Goal: Task Accomplishment & Management: Manage account settings

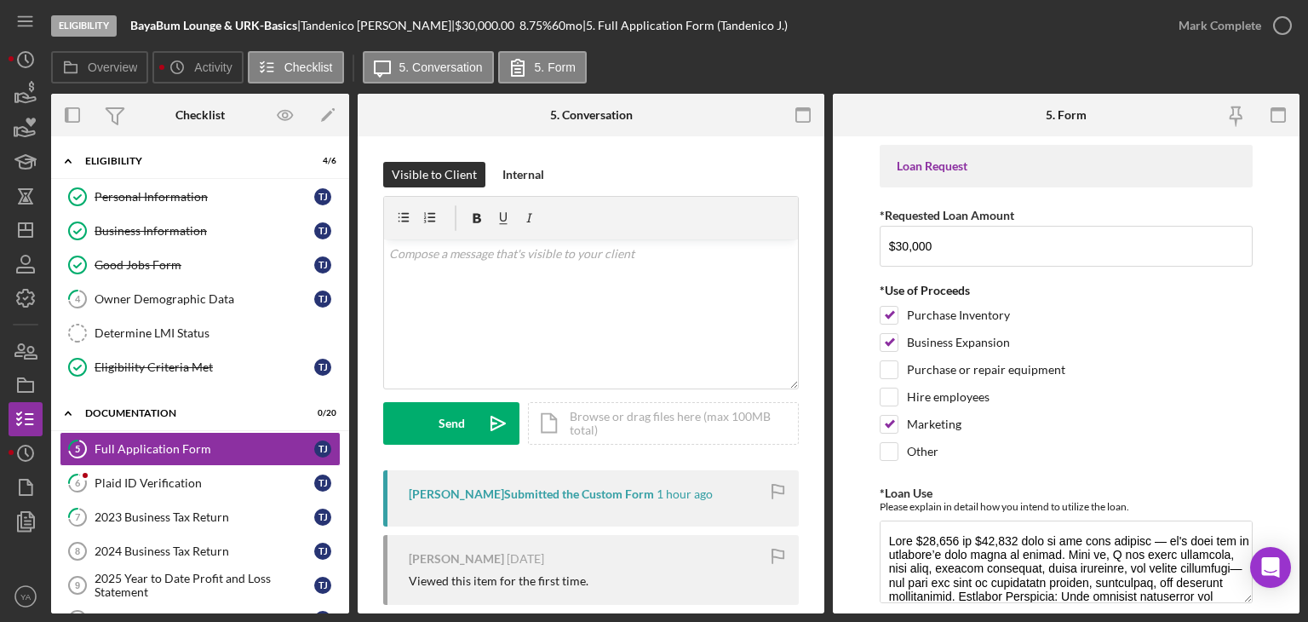
scroll to position [177, 0]
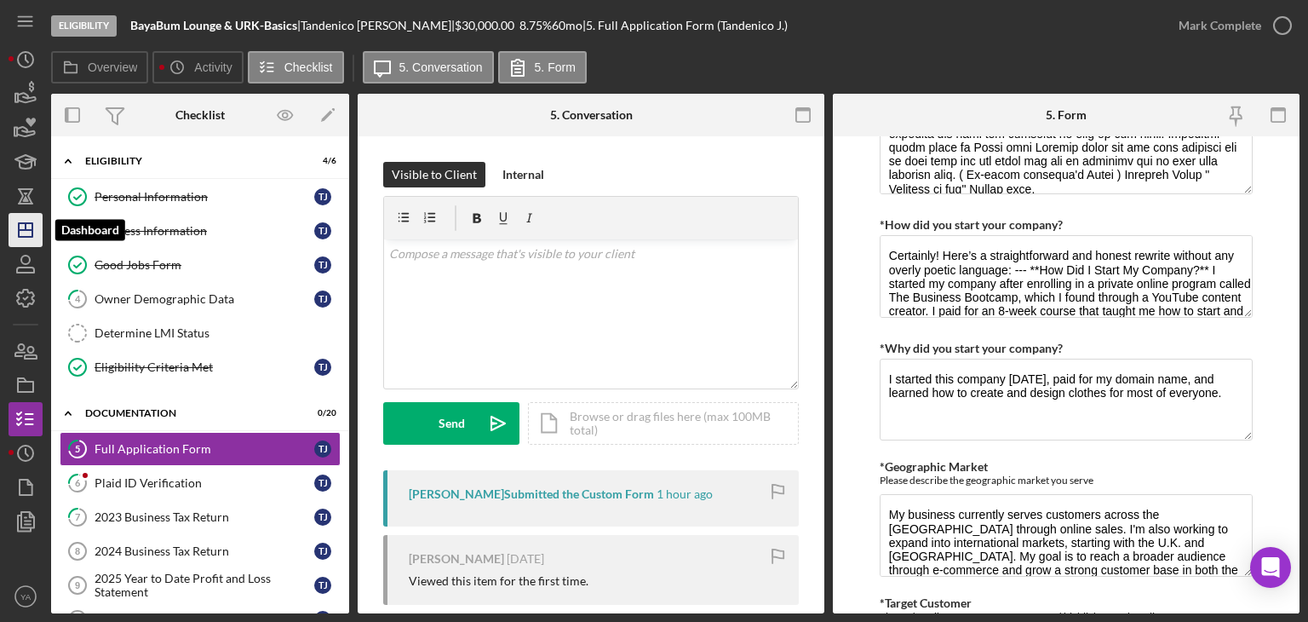
click at [21, 238] on icon "Icon/Dashboard" at bounding box center [25, 230] width 43 height 43
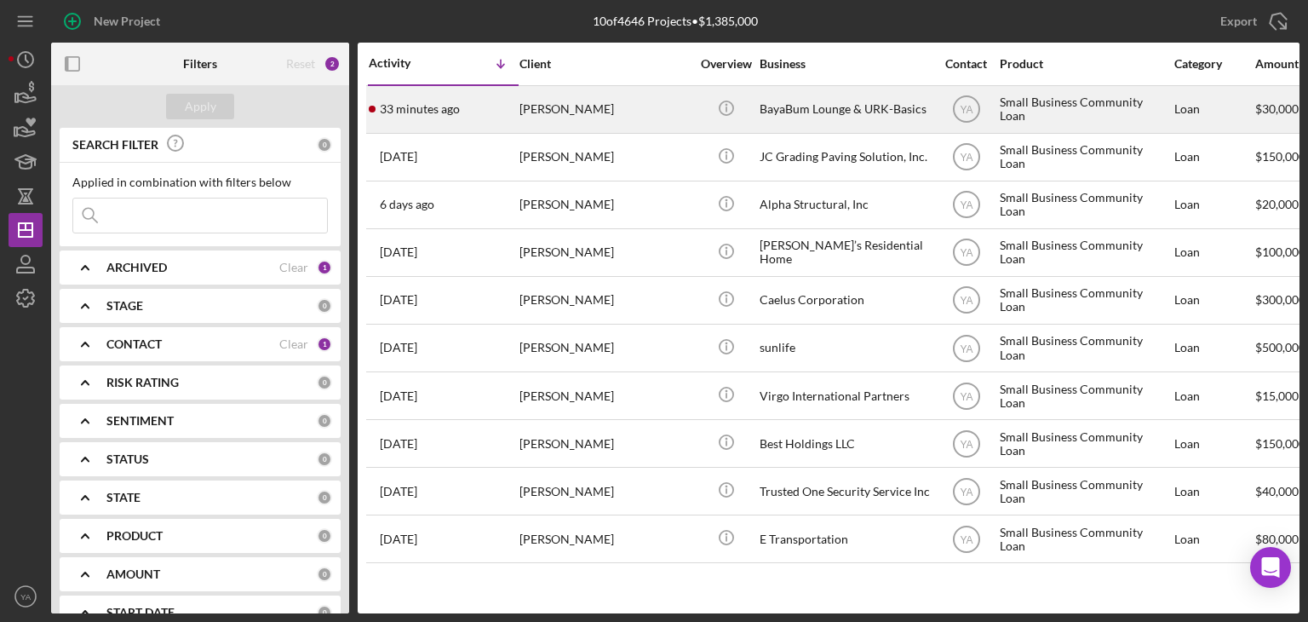
click at [807, 102] on div "BayaBum Lounge & URK-Basics" at bounding box center [844, 109] width 170 height 45
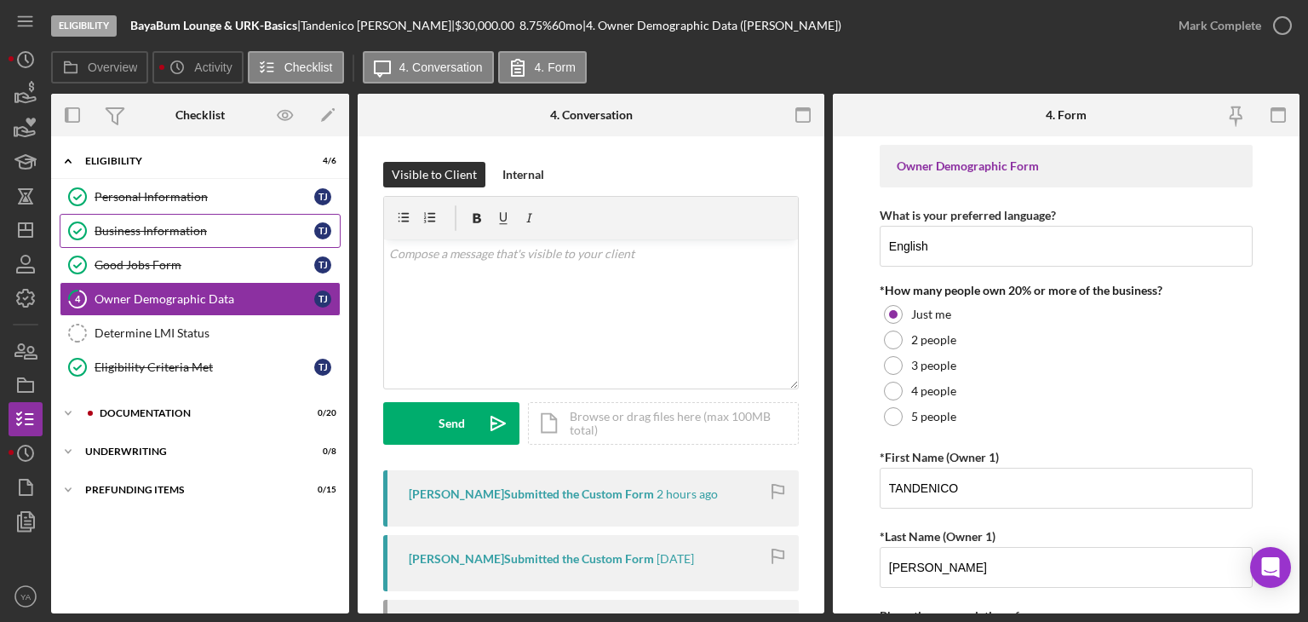
click at [241, 224] on div "Business Information" at bounding box center [205, 231] width 220 height 14
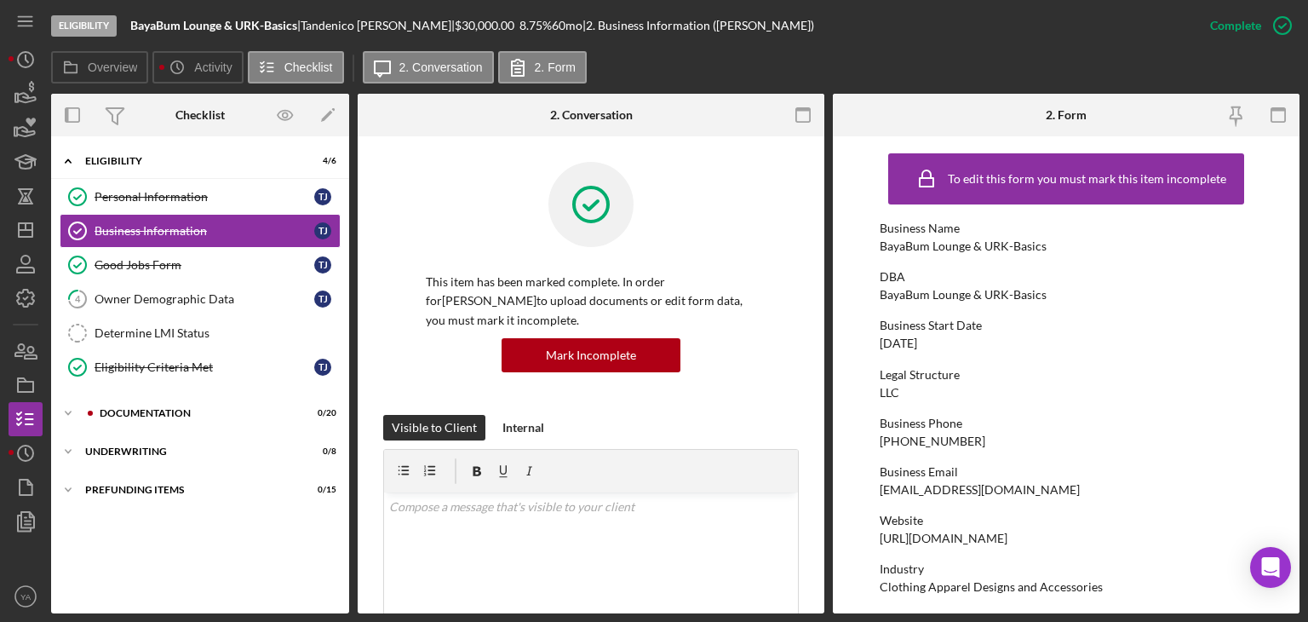
drag, startPoint x: 944, startPoint y: 341, endPoint x: 904, endPoint y: 346, distance: 40.2
click at [904, 346] on div "Business Start Date [DATE]" at bounding box center [1065, 334] width 373 height 32
click at [152, 412] on div "Documentation" at bounding box center [214, 413] width 228 height 10
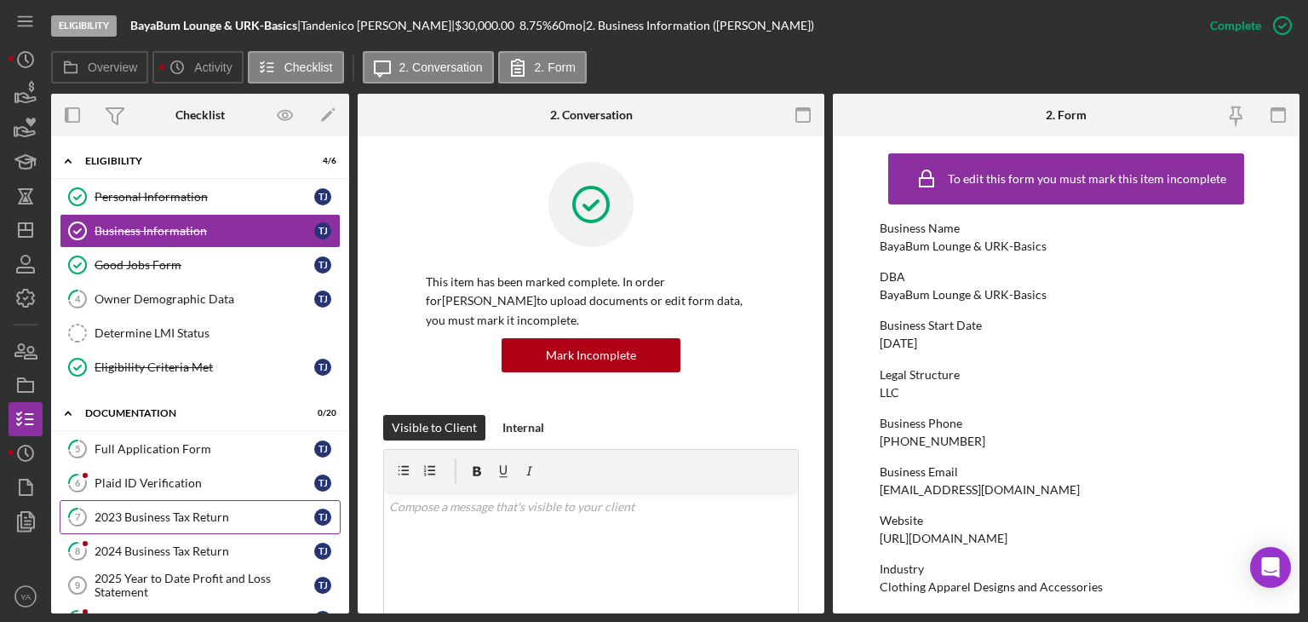
click at [195, 510] on div "2023 Business Tax Return" at bounding box center [205, 517] width 220 height 14
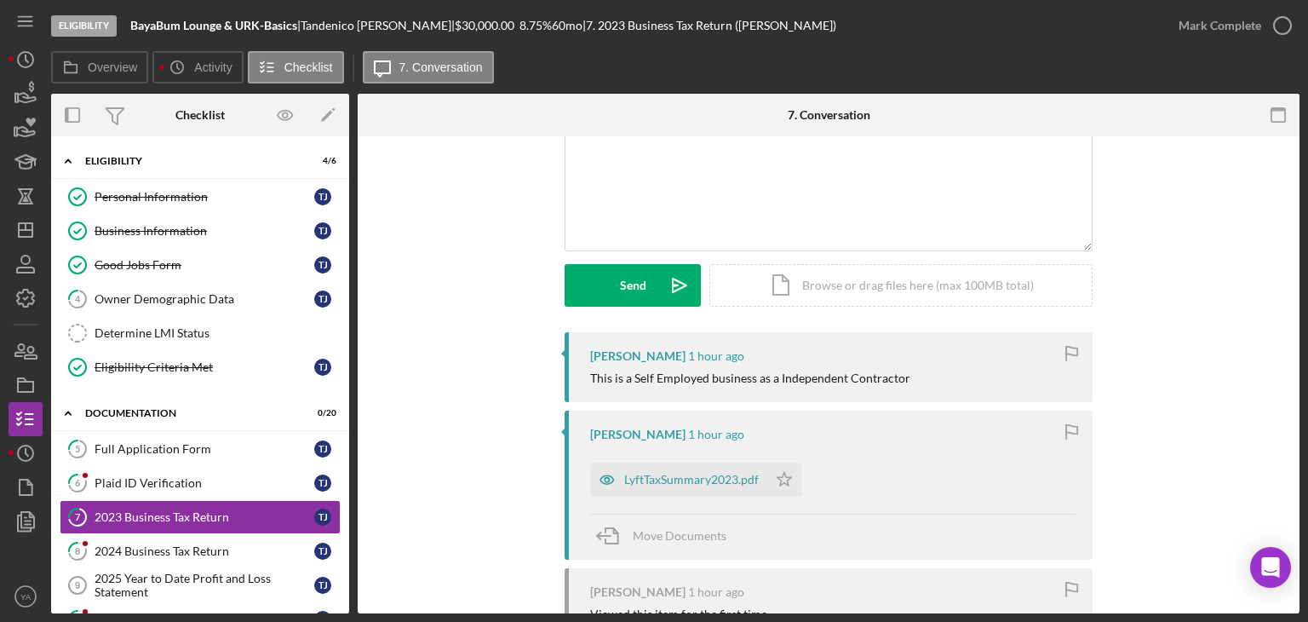
scroll to position [140, 0]
click at [693, 488] on div "LyftTaxSummary2023.pdf" at bounding box center [678, 478] width 177 height 34
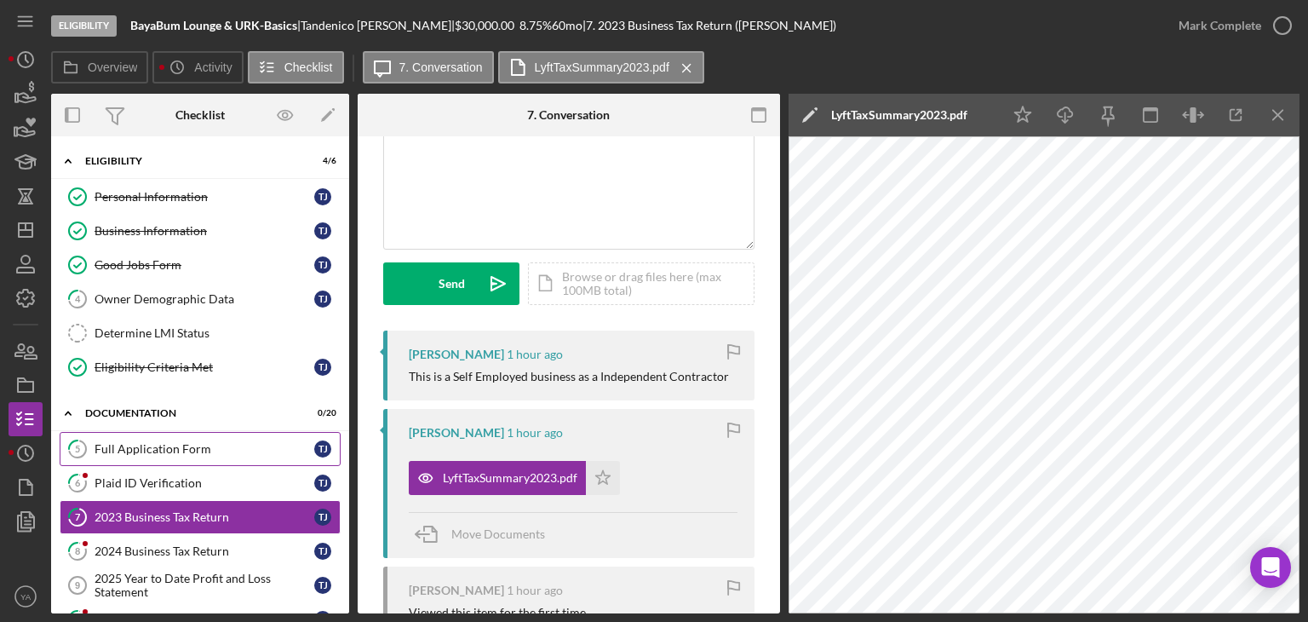
click at [153, 452] on div "Full Application Form" at bounding box center [205, 449] width 220 height 14
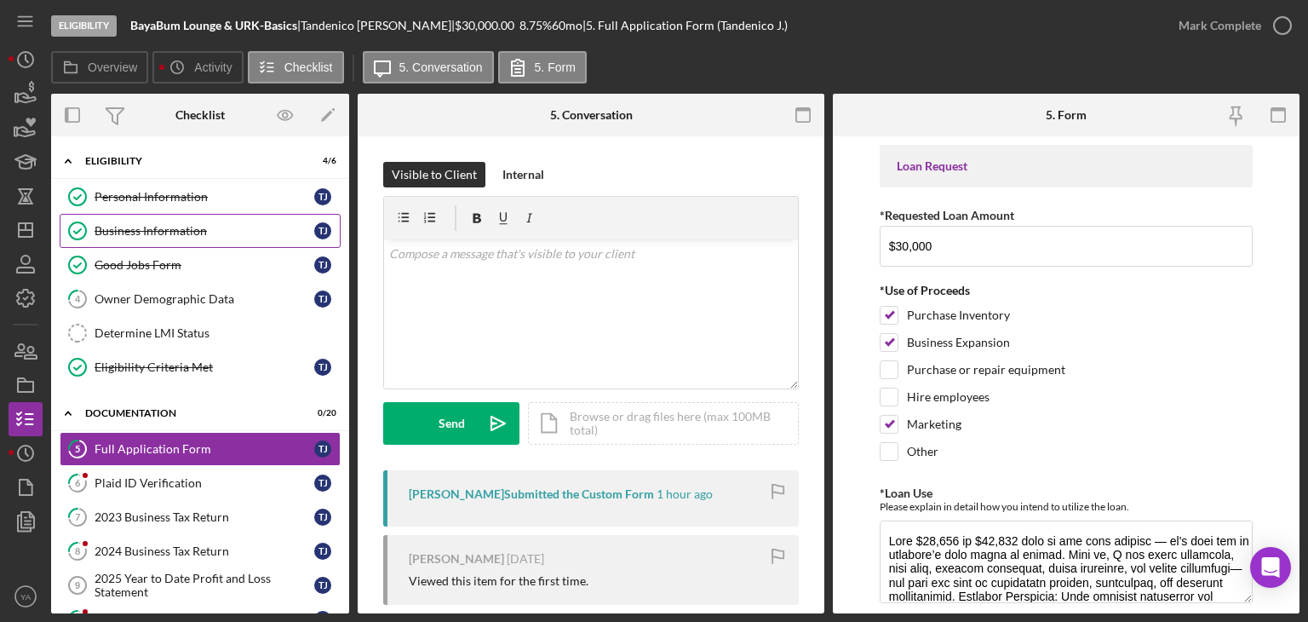
click at [181, 238] on link "Business Information Business Information T J" at bounding box center [200, 231] width 281 height 34
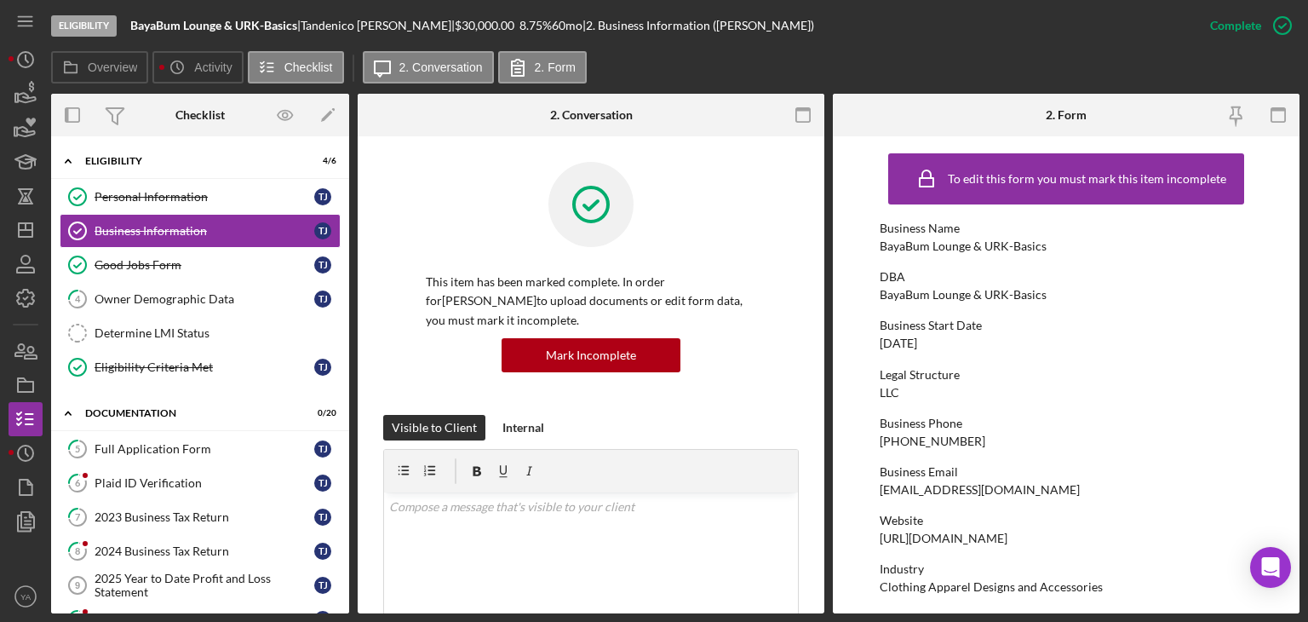
drag, startPoint x: 942, startPoint y: 338, endPoint x: 885, endPoint y: 342, distance: 58.1
click at [885, 342] on div "[DATE]" at bounding box center [897, 343] width 37 height 14
click at [916, 343] on div "[DATE]" at bounding box center [897, 343] width 37 height 14
click at [191, 518] on div "2023 Business Tax Return" at bounding box center [205, 517] width 220 height 14
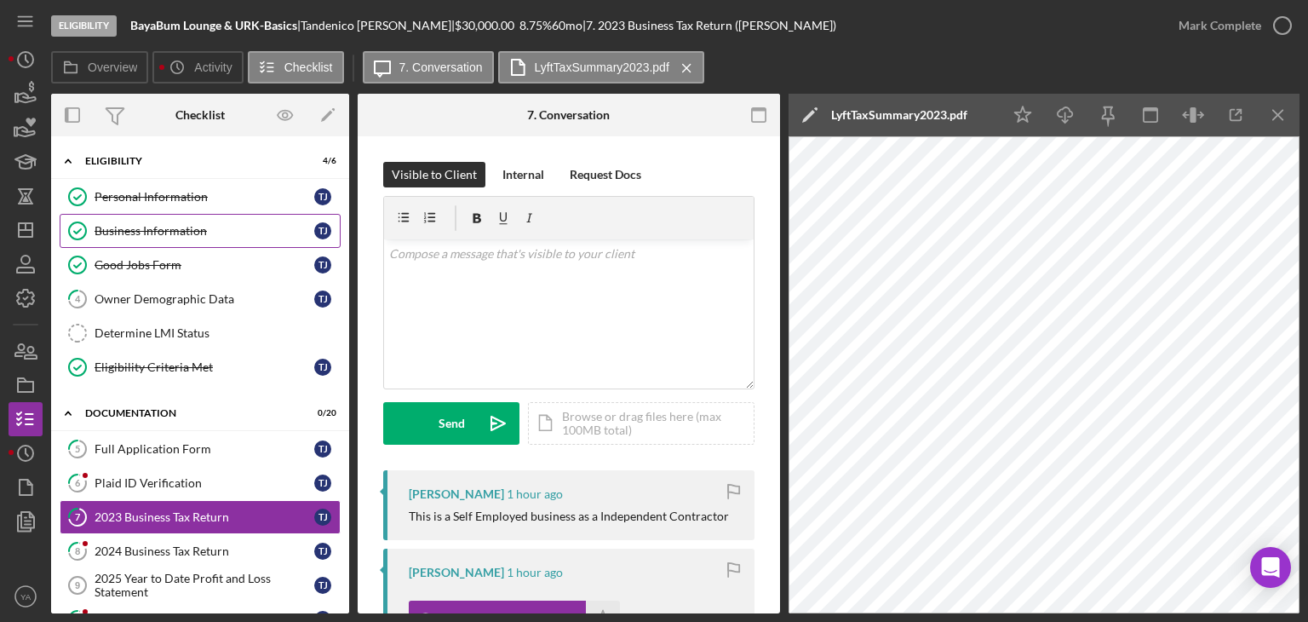
click at [211, 229] on div "Business Information" at bounding box center [205, 231] width 220 height 14
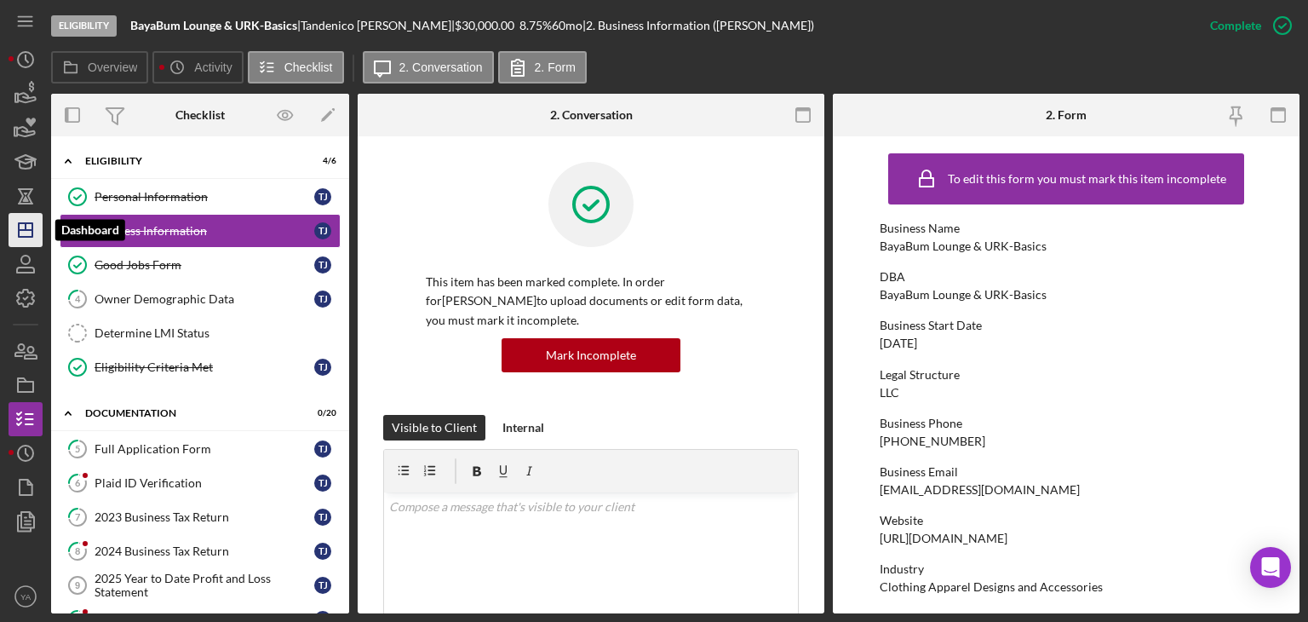
click at [20, 238] on icon "Icon/Dashboard" at bounding box center [25, 230] width 43 height 43
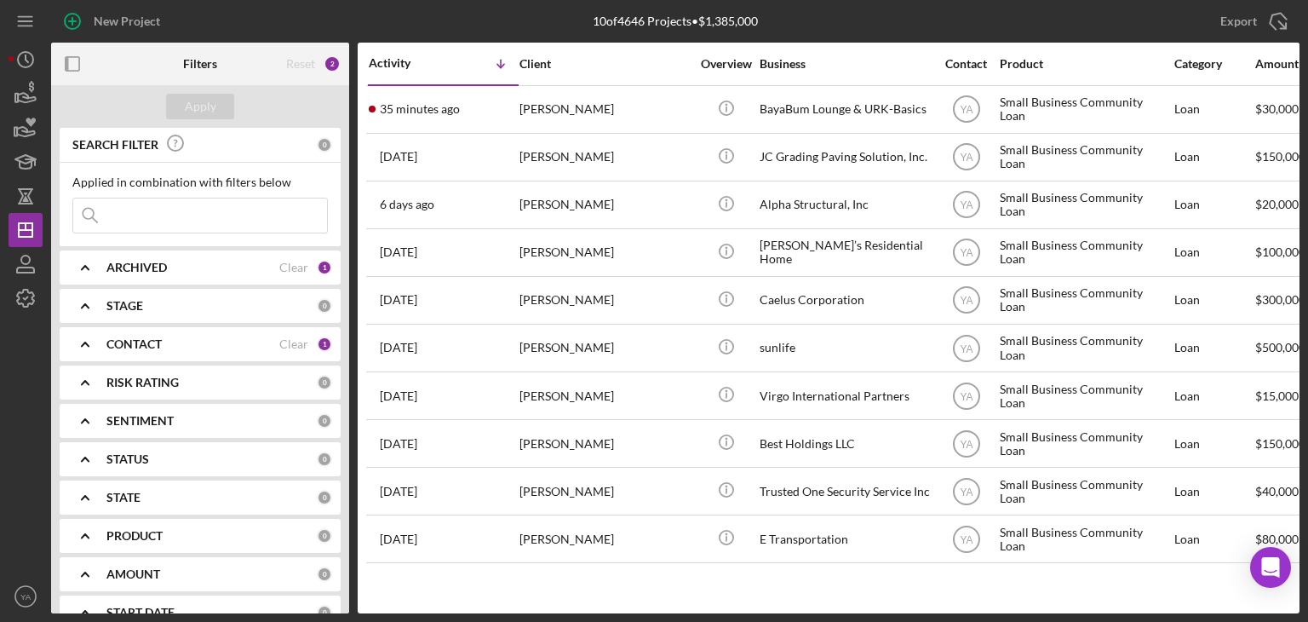
click at [211, 267] on div "ARCHIVED" at bounding box center [192, 268] width 173 height 14
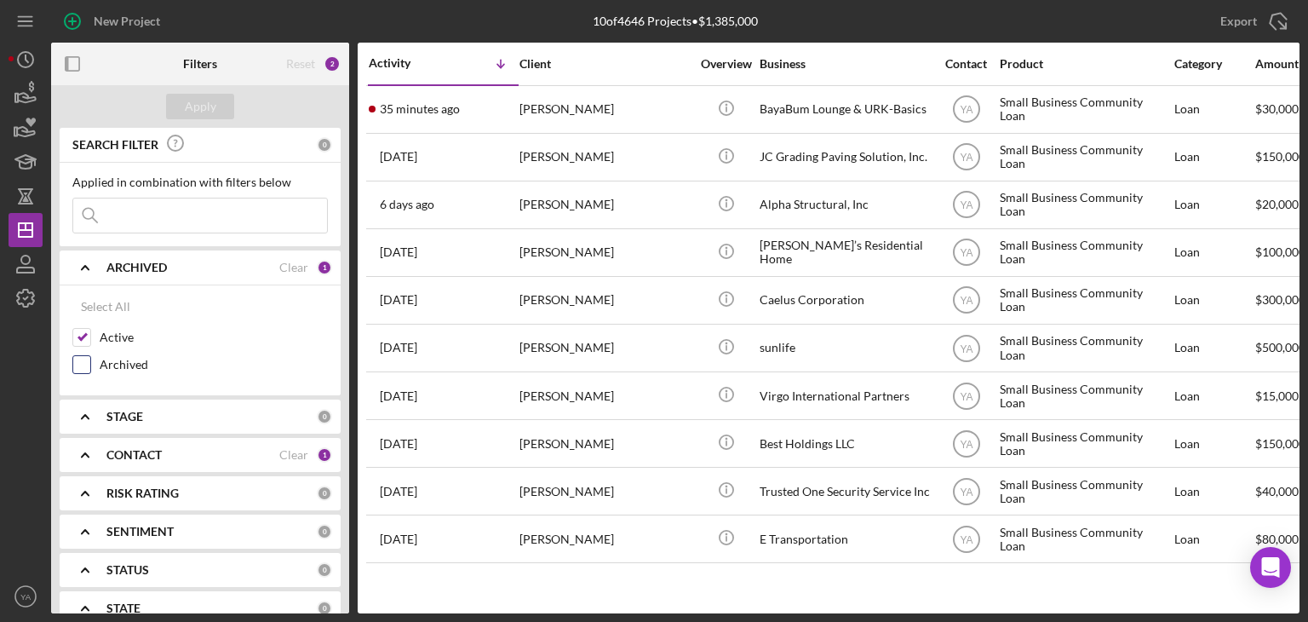
click at [85, 364] on input "Archived" at bounding box center [81, 364] width 17 height 17
checkbox input "true"
click at [90, 271] on icon "Icon/Expander" at bounding box center [85, 267] width 43 height 43
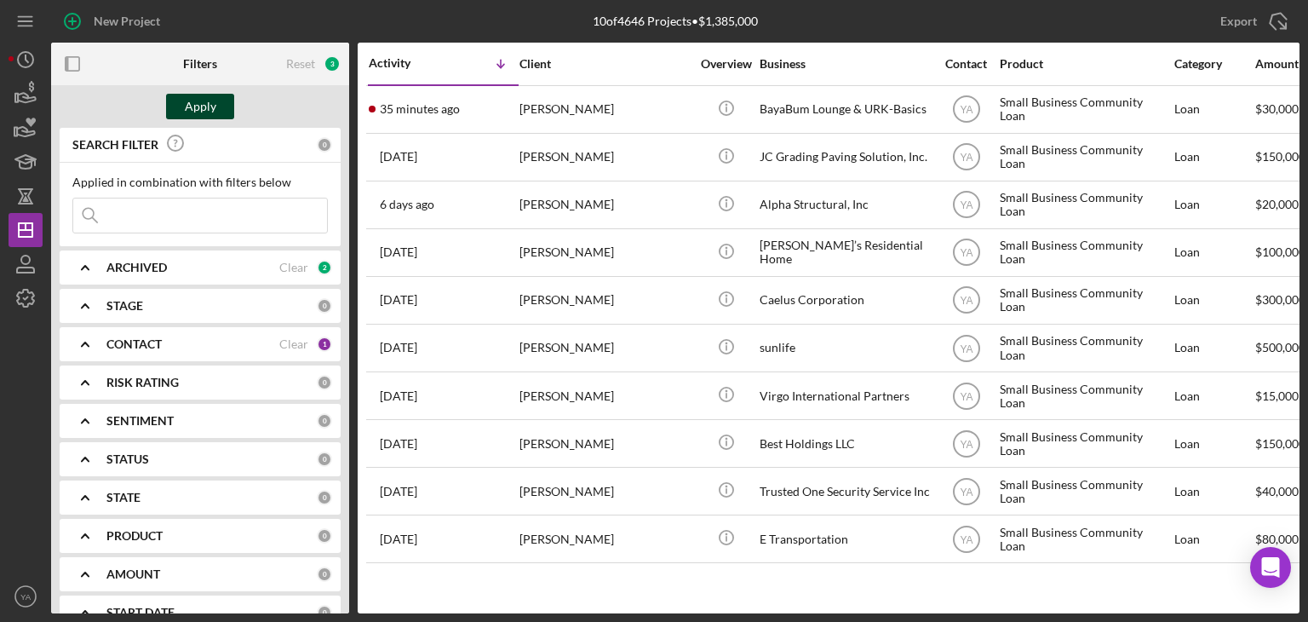
click at [197, 109] on div "Apply" at bounding box center [201, 107] width 32 height 26
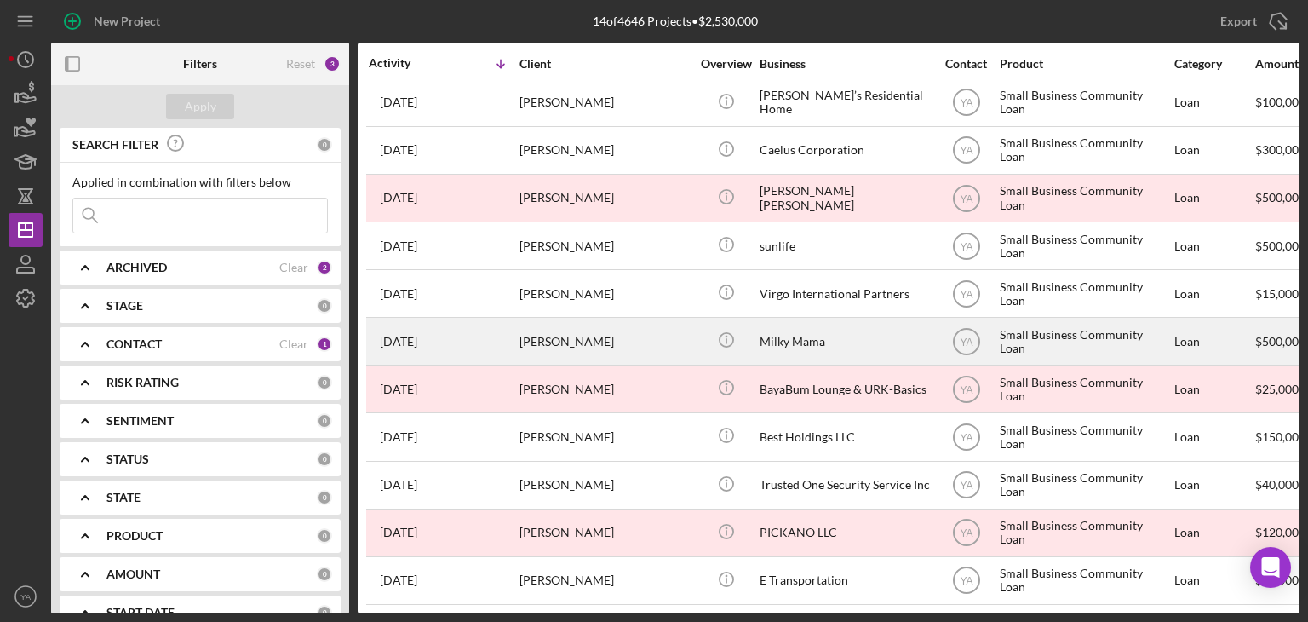
scroll to position [163, 0]
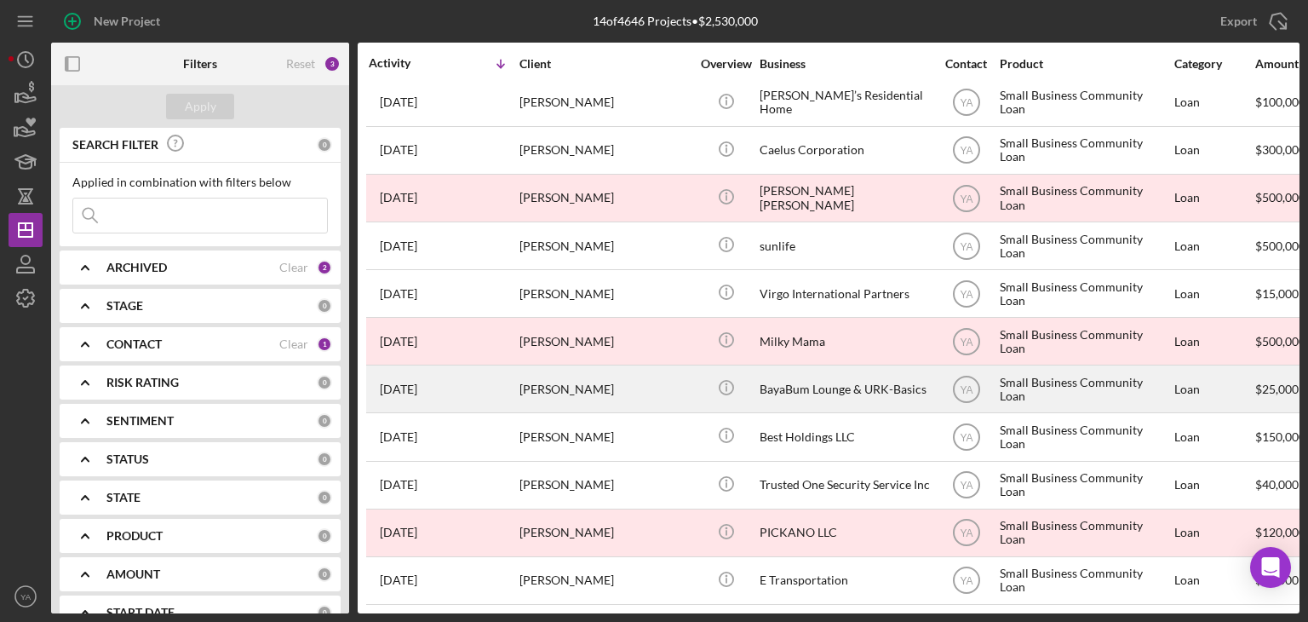
click at [832, 367] on div "BayaBum Lounge & URK-Basics" at bounding box center [844, 388] width 170 height 45
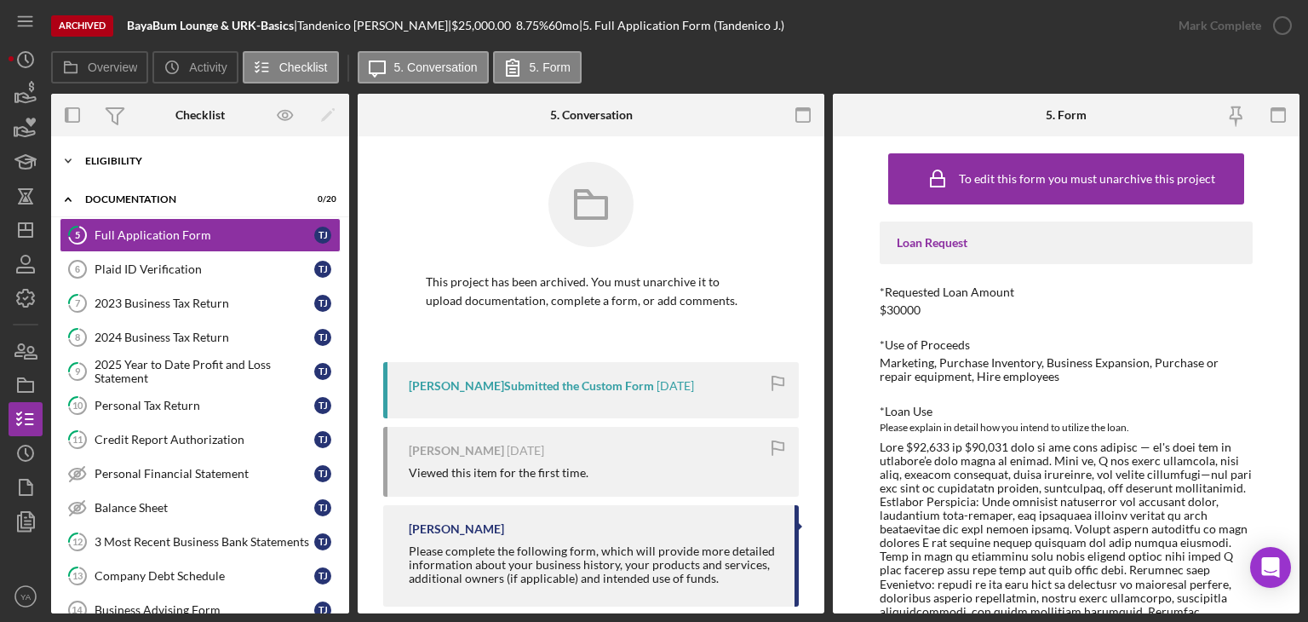
click at [179, 168] on div "Icon/Expander Eligibility 6 / 6" at bounding box center [200, 161] width 298 height 34
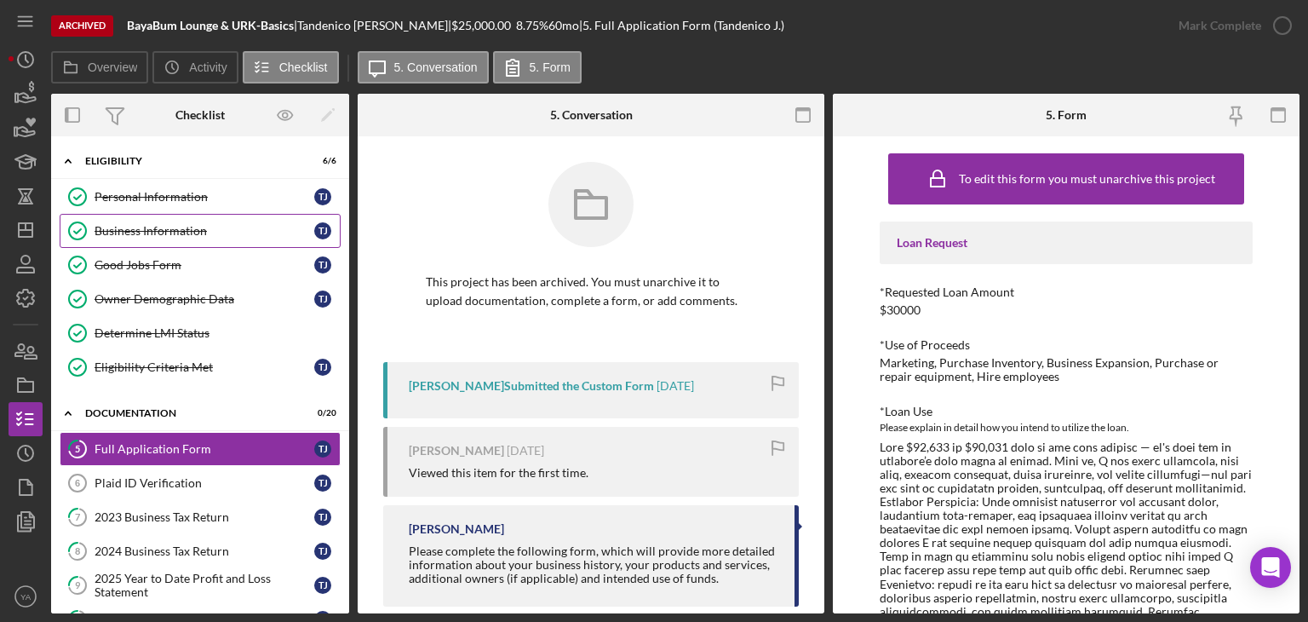
click at [174, 238] on link "Business Information Business Information T J" at bounding box center [200, 231] width 281 height 34
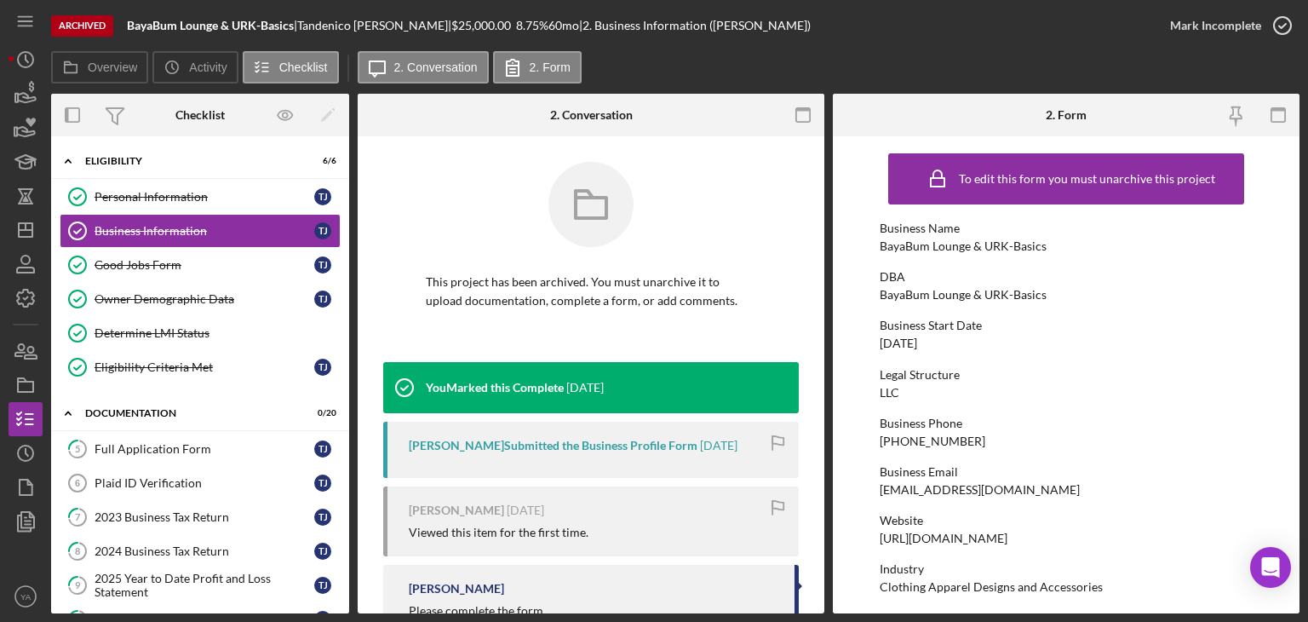
drag, startPoint x: 943, startPoint y: 343, endPoint x: 877, endPoint y: 342, distance: 66.4
click at [877, 342] on form "To edit this form you must unarchive this project Business Name BayaBum Lounge …" at bounding box center [1066, 374] width 467 height 477
click at [35, 235] on icon "Icon/Dashboard" at bounding box center [25, 230] width 43 height 43
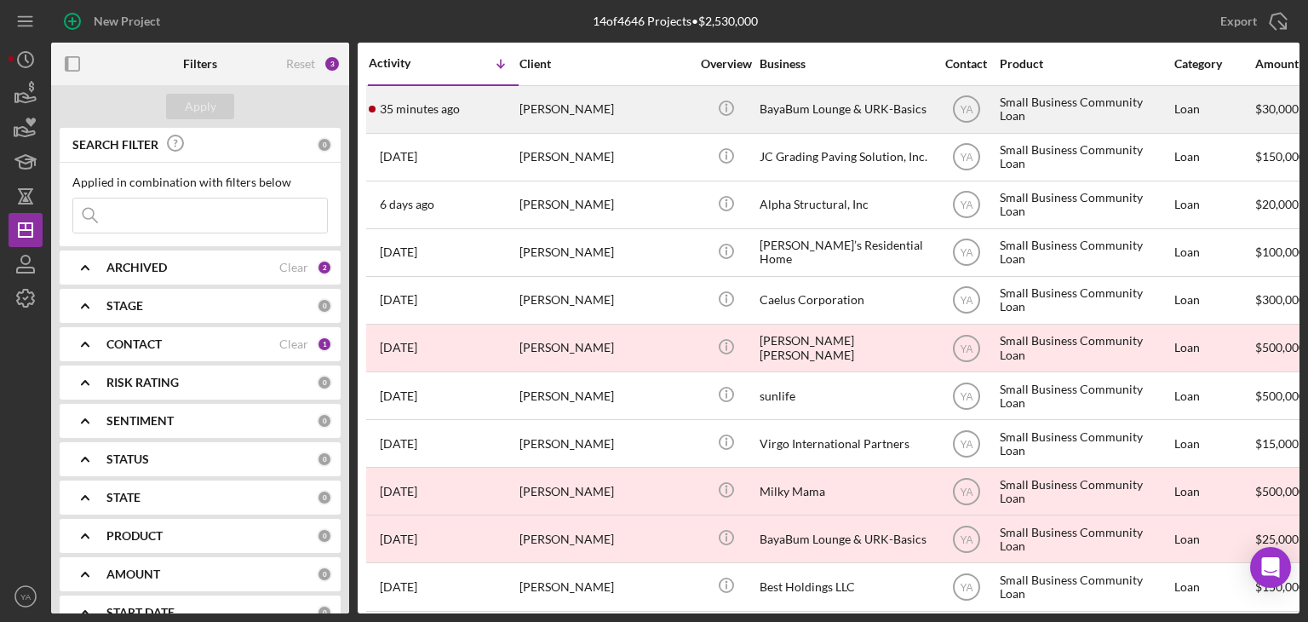
click at [812, 123] on div "BayaBum Lounge & URK-Basics" at bounding box center [844, 109] width 170 height 45
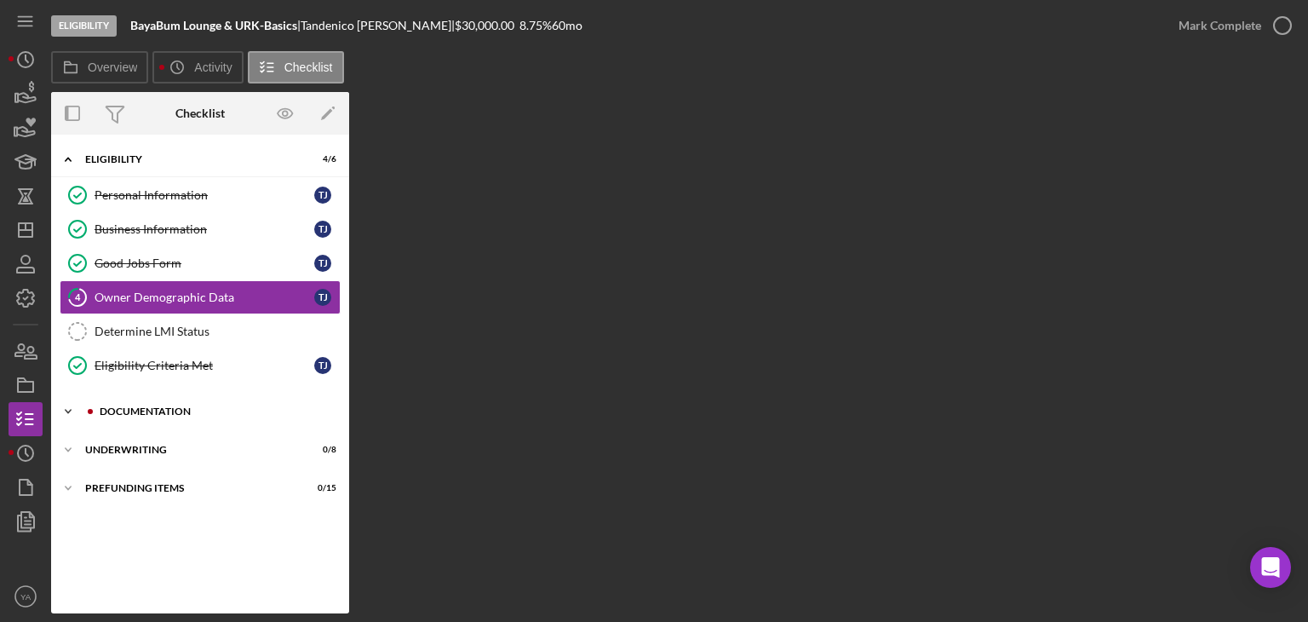
click at [175, 410] on div "Documentation" at bounding box center [214, 411] width 228 height 10
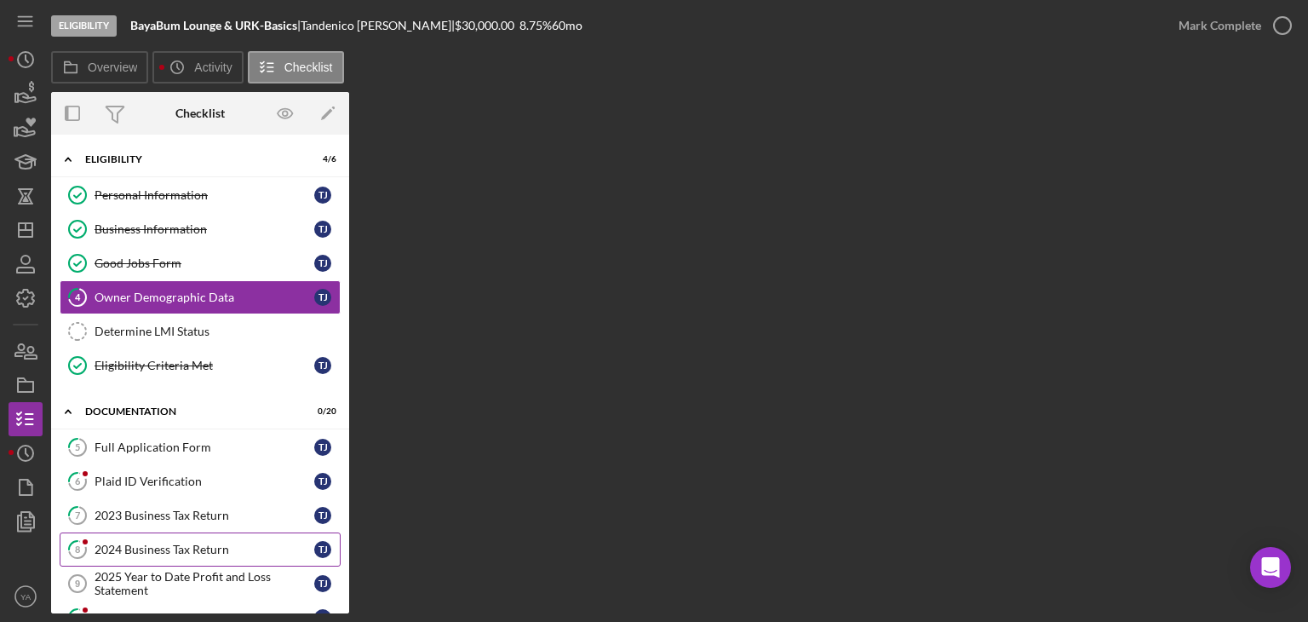
click at [196, 542] on div "2024 Business Tax Return" at bounding box center [205, 549] width 220 height 14
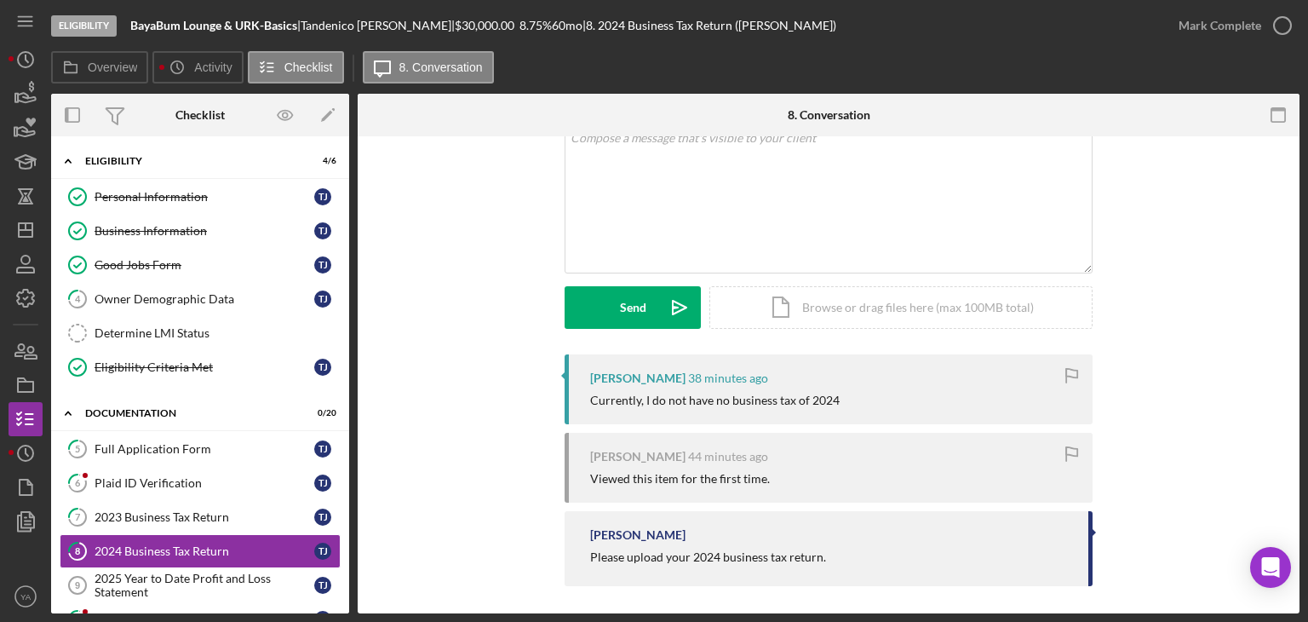
scroll to position [121, 0]
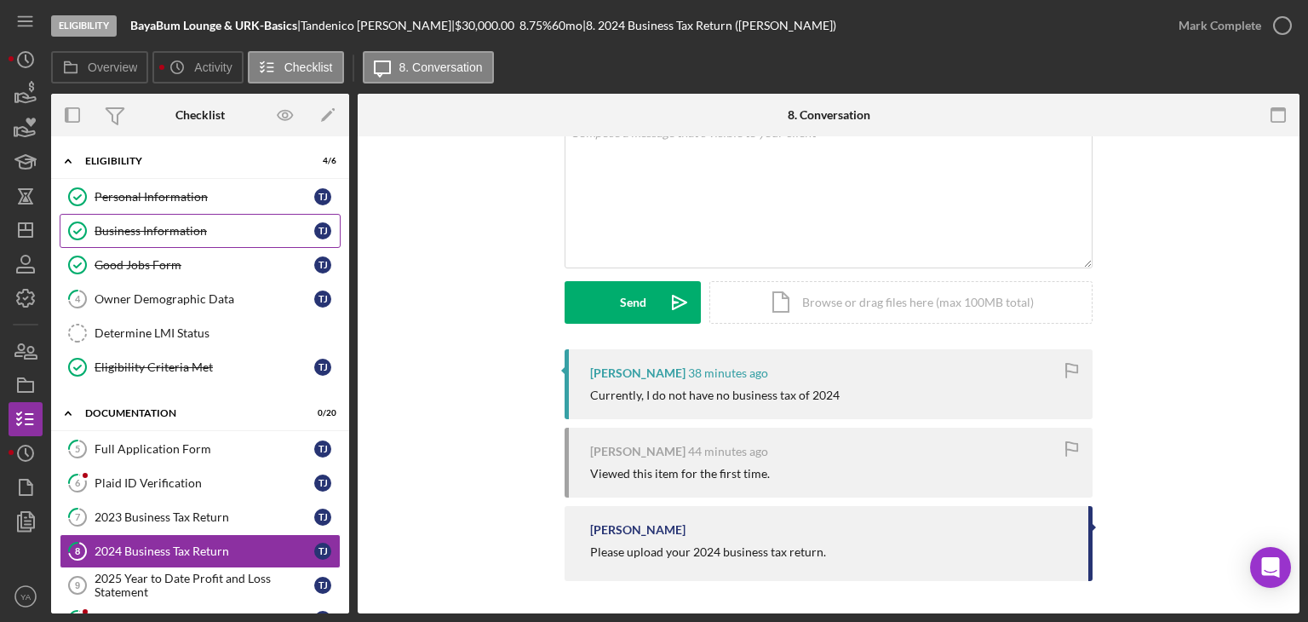
click at [218, 239] on link "Business Information Business Information T J" at bounding box center [200, 231] width 281 height 34
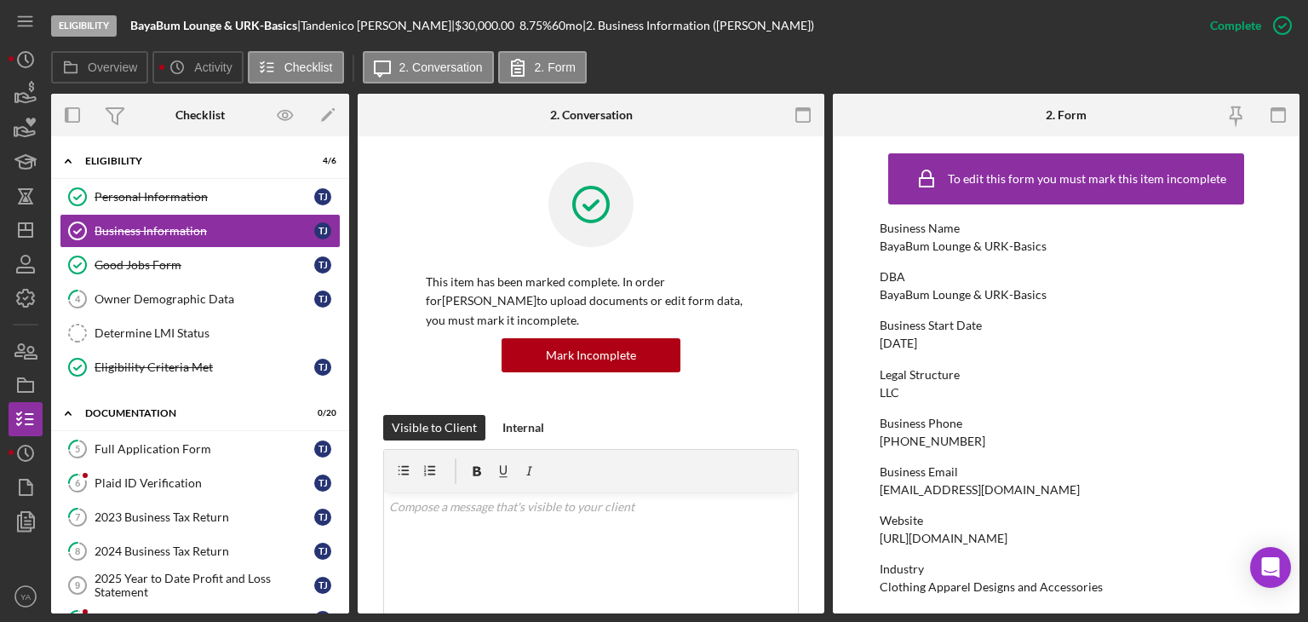
drag, startPoint x: 943, startPoint y: 342, endPoint x: 871, endPoint y: 352, distance: 73.1
click at [871, 352] on form "To edit this form you must mark this item incomplete Business Name BayaBum Loun…" at bounding box center [1066, 374] width 467 height 477
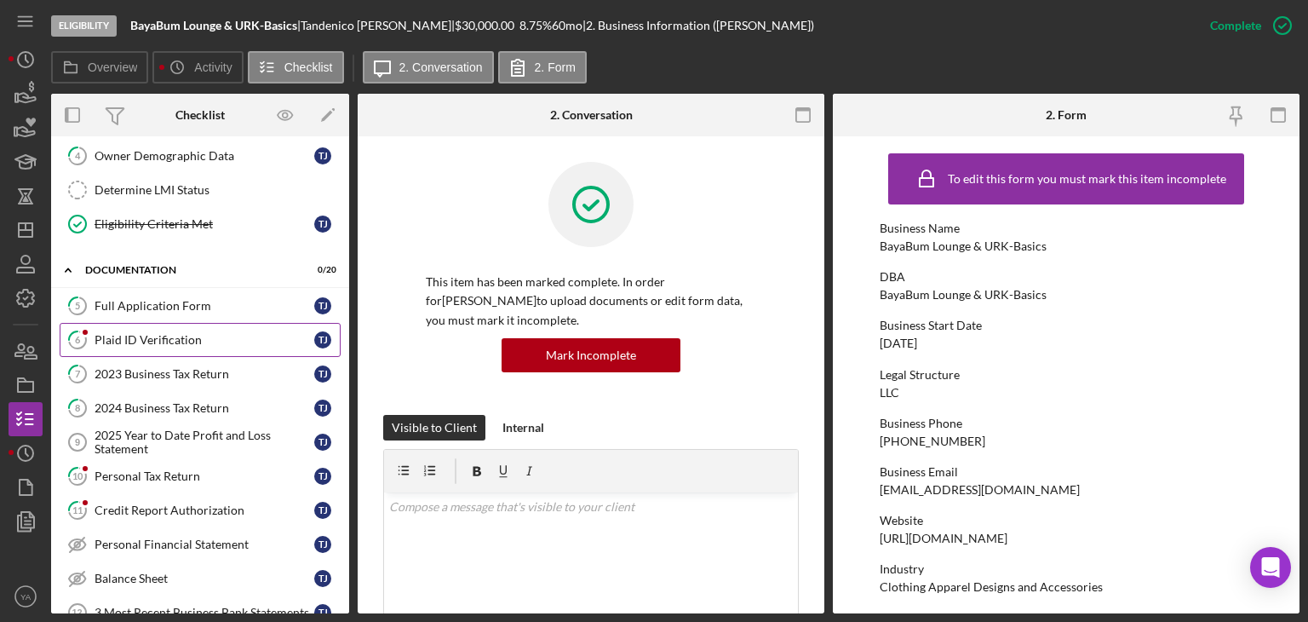
scroll to position [150, 0]
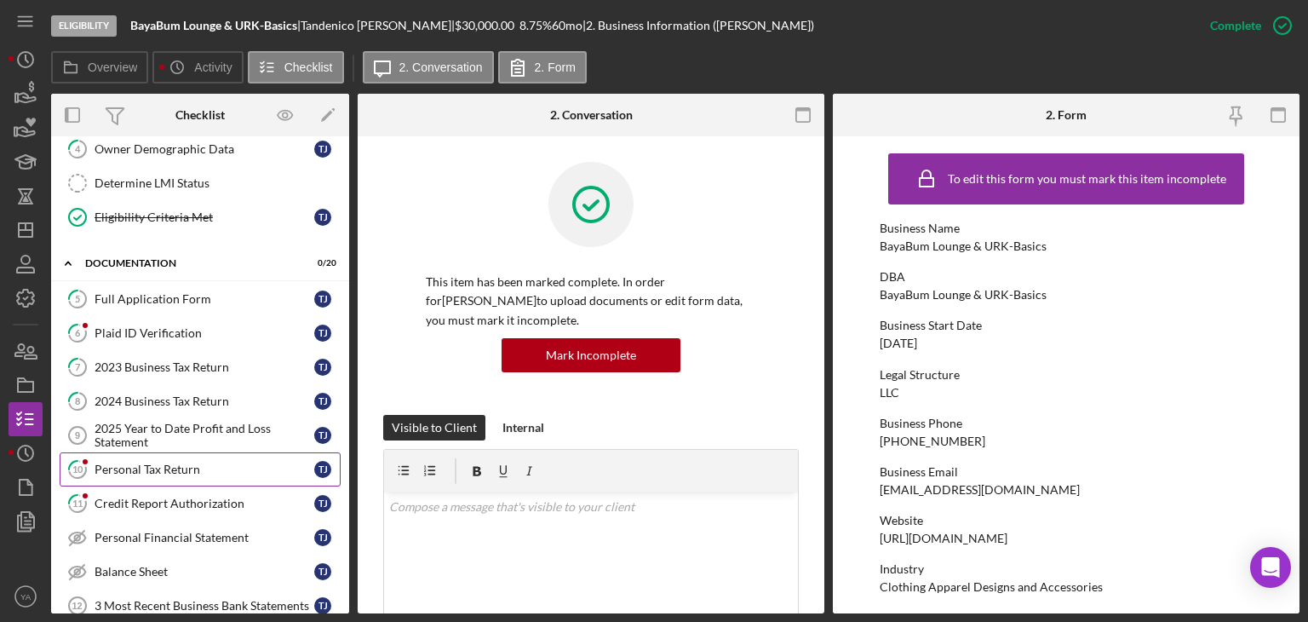
click at [173, 462] on div "Personal Tax Return" at bounding box center [205, 469] width 220 height 14
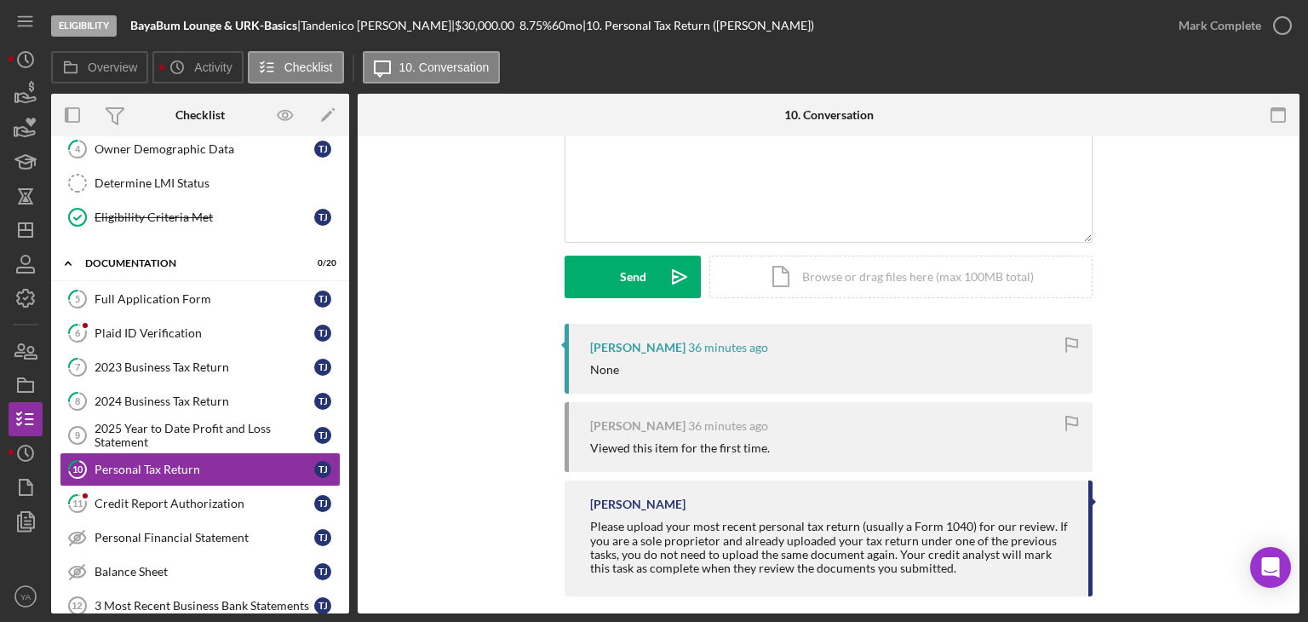
scroll to position [146, 0]
drag, startPoint x: 616, startPoint y: 375, endPoint x: 580, endPoint y: 362, distance: 39.1
click at [580, 362] on div "[PERSON_NAME] 36 minutes ago None" at bounding box center [828, 359] width 528 height 70
click at [218, 496] on div "Credit Report Authorization" at bounding box center [205, 503] width 220 height 14
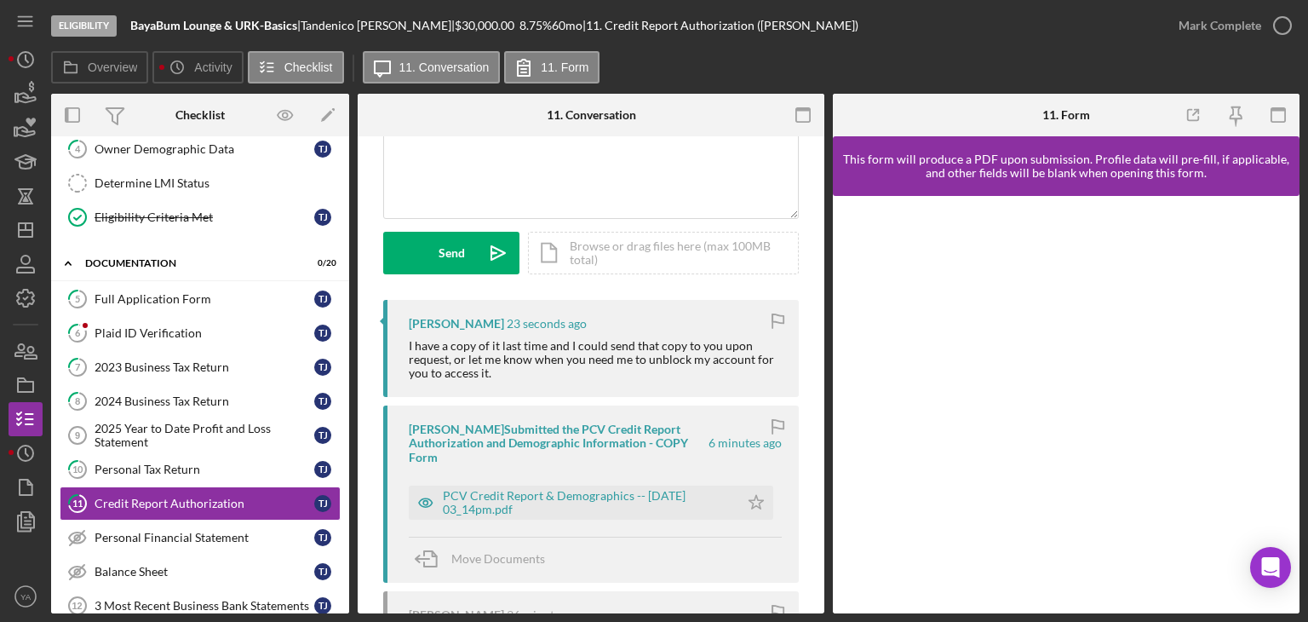
scroll to position [170, 0]
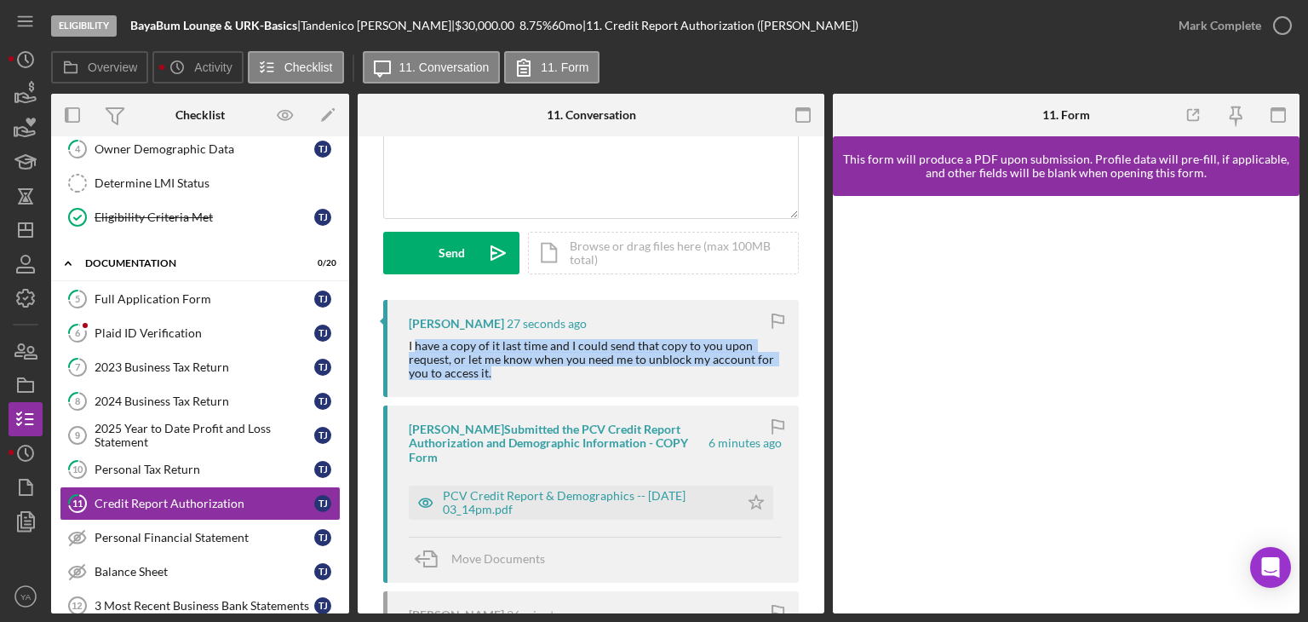
drag, startPoint x: 415, startPoint y: 347, endPoint x: 507, endPoint y: 379, distance: 97.5
click at [507, 379] on div "I have a copy of it last time and I could send that copy to you upon request, o…" at bounding box center [595, 359] width 373 height 41
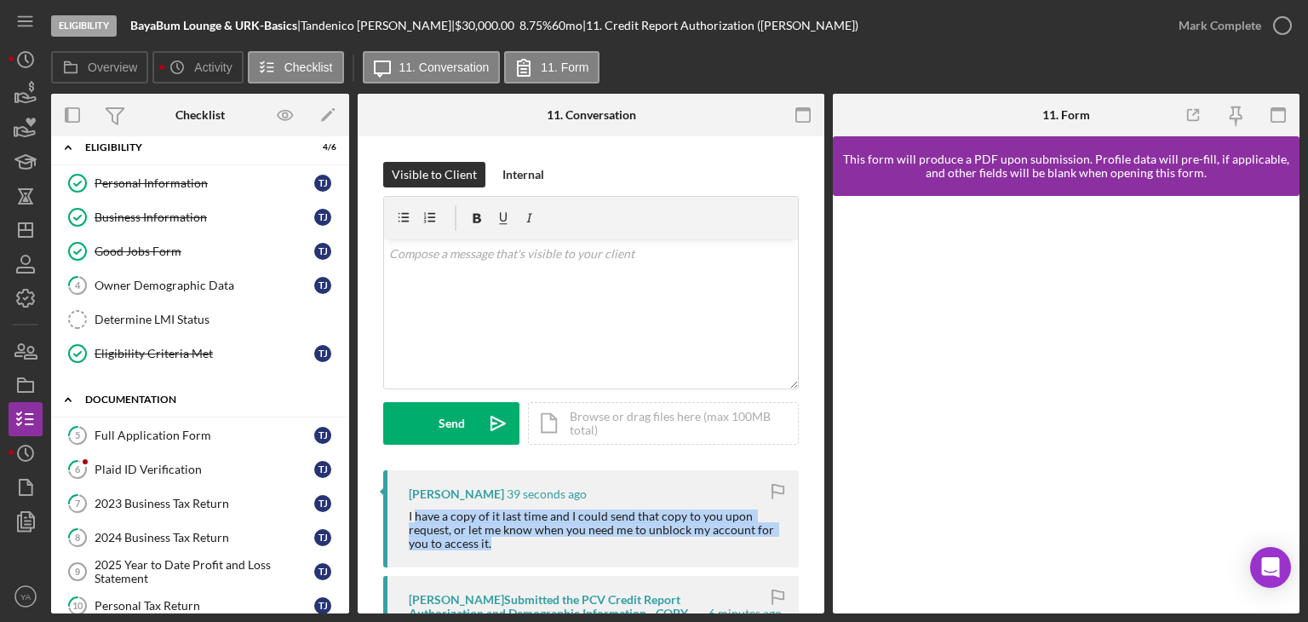
scroll to position [0, 0]
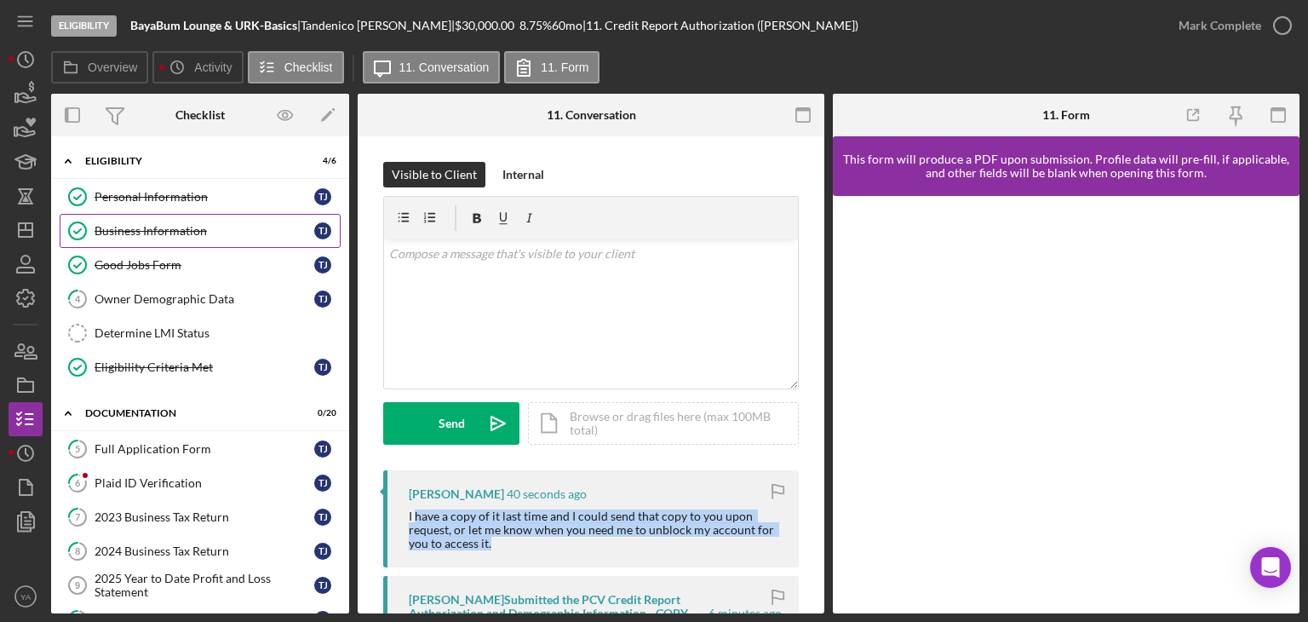
click at [190, 224] on div "Business Information" at bounding box center [205, 231] width 220 height 14
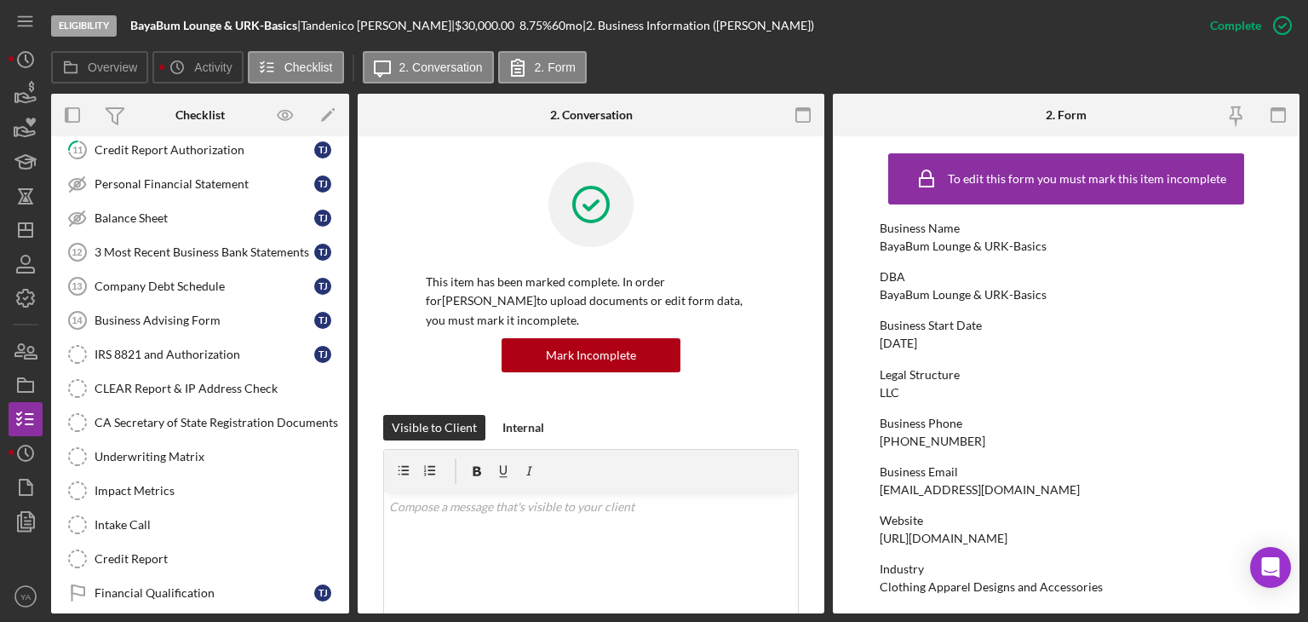
scroll to position [584, 0]
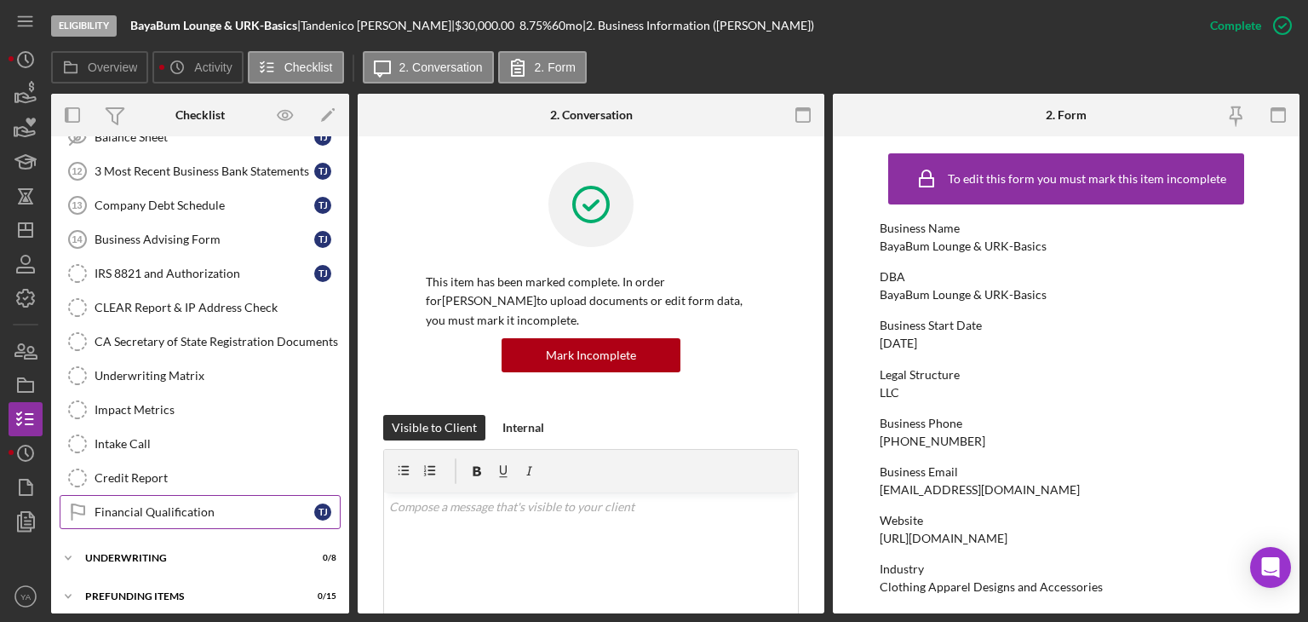
click at [181, 509] on link "Financial Qualification Financial Qualification T J" at bounding box center [200, 512] width 281 height 34
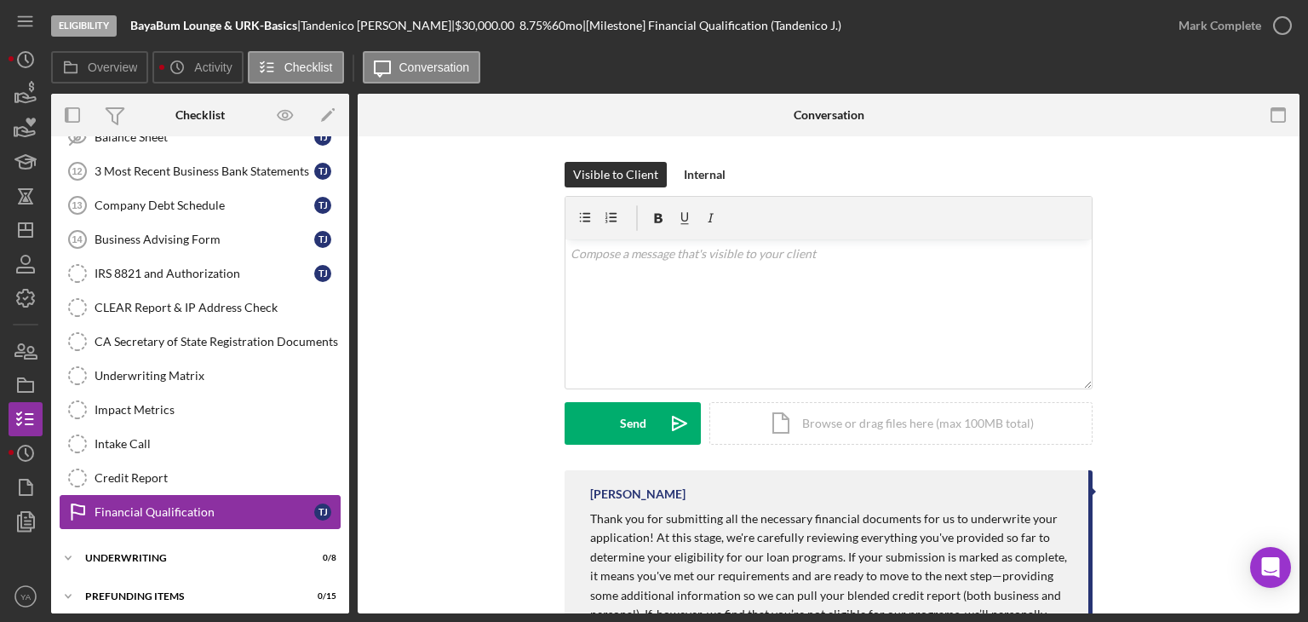
scroll to position [584, 0]
click at [556, 450] on div "Visible to Client Internal v Color teal Color pink Remove color Add row above A…" at bounding box center [828, 316] width 891 height 308
